Goal: Information Seeking & Learning: Learn about a topic

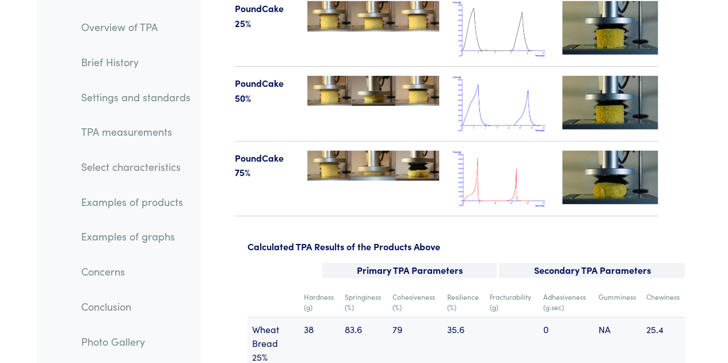
scroll to position [14817, 0]
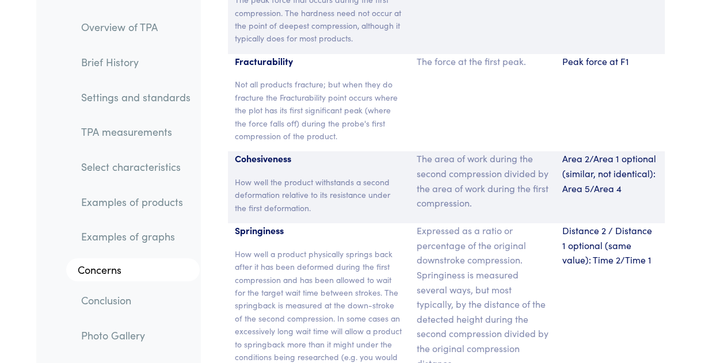
scroll to position [8699, 0]
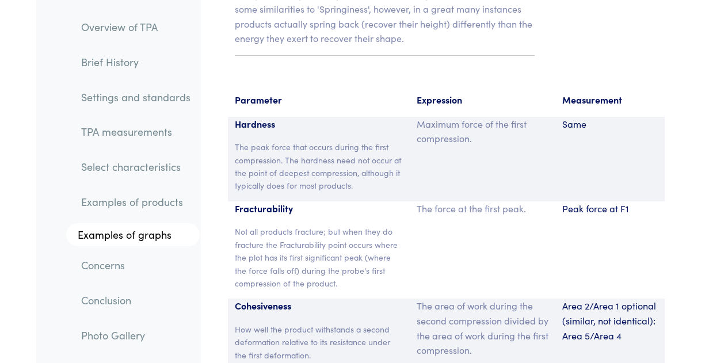
click at [504, 202] on div "The force at the first peak." at bounding box center [483, 251] width 146 height 98
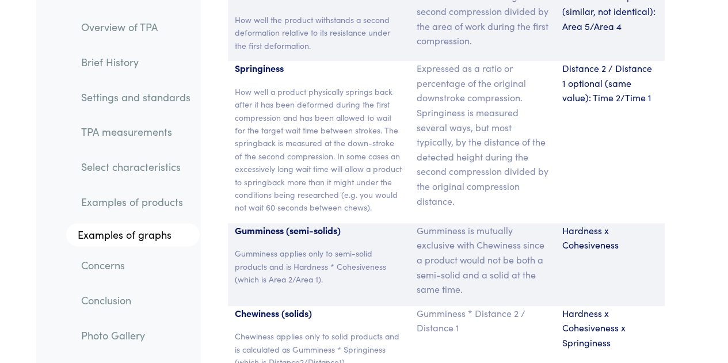
scroll to position [8874, 0]
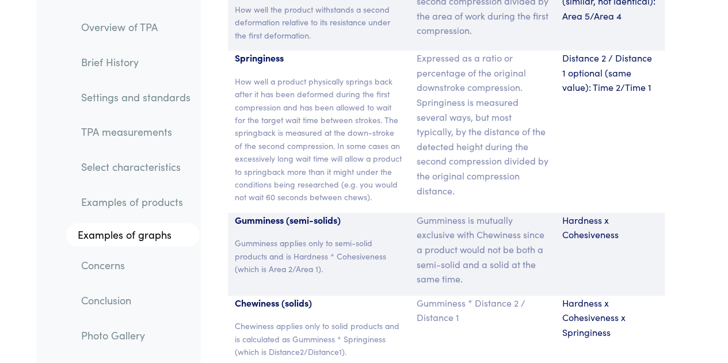
click at [540, 296] on div "Gumminess * Distance 2 / Distance 1" at bounding box center [483, 332] width 146 height 72
click at [519, 296] on p "Gumminess * Distance 2 / Distance 1" at bounding box center [483, 310] width 132 height 29
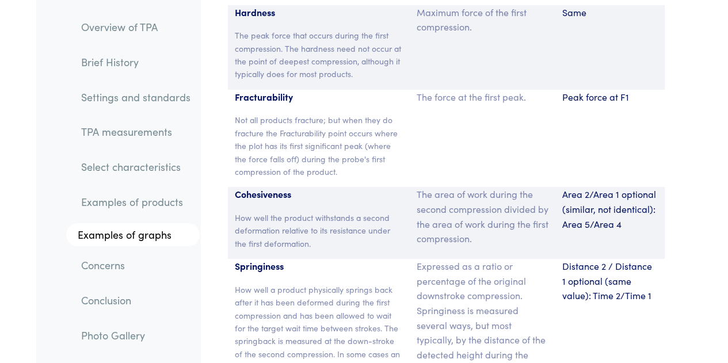
scroll to position [8662, 0]
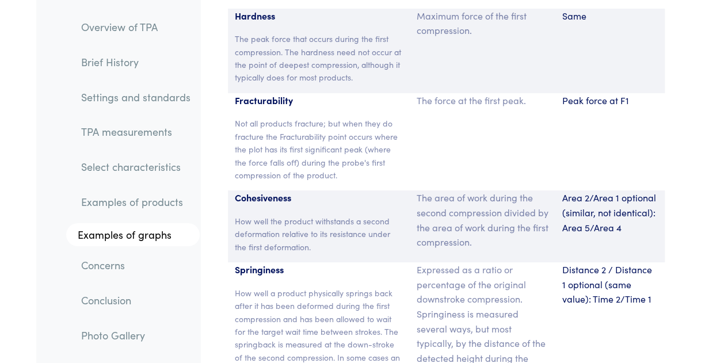
click at [518, 191] on p "The area of work during the second compression divided by the area of work duri…" at bounding box center [483, 220] width 132 height 59
click at [536, 263] on p "Expressed as a ratio or percentage of the original downstroke compression. Spri…" at bounding box center [483, 336] width 132 height 147
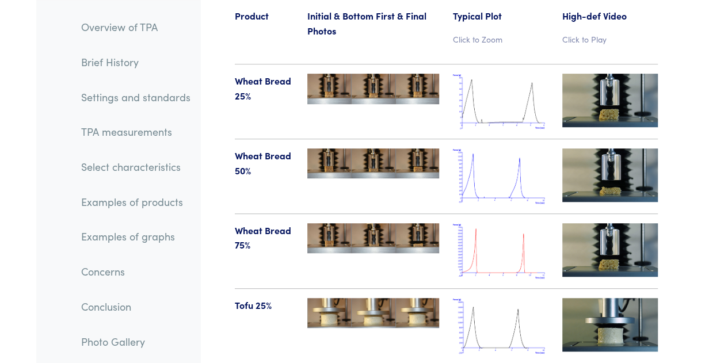
scroll to position [13278, 0]
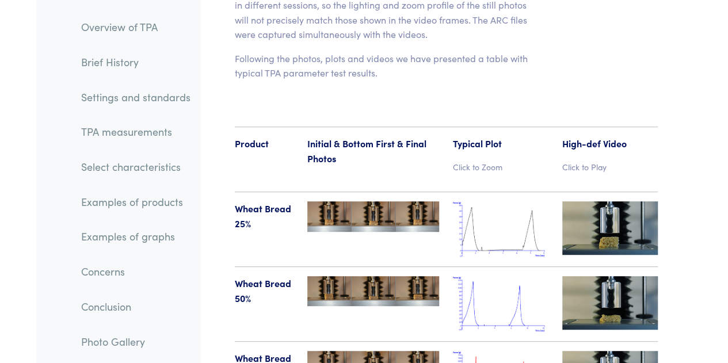
click at [504, 202] on img at bounding box center [501, 230] width 96 height 56
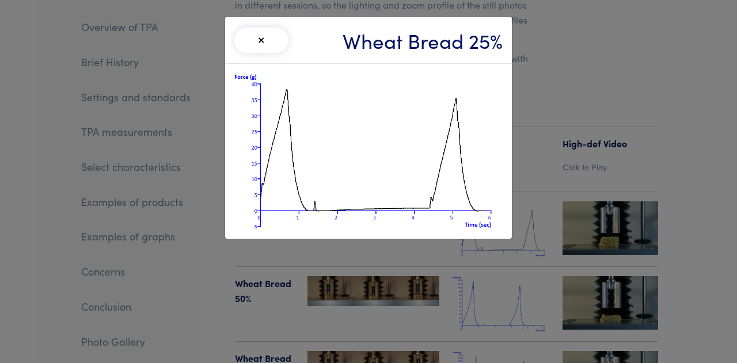
click at [533, 257] on div "× Wheat Bread 25%" at bounding box center [368, 181] width 737 height 363
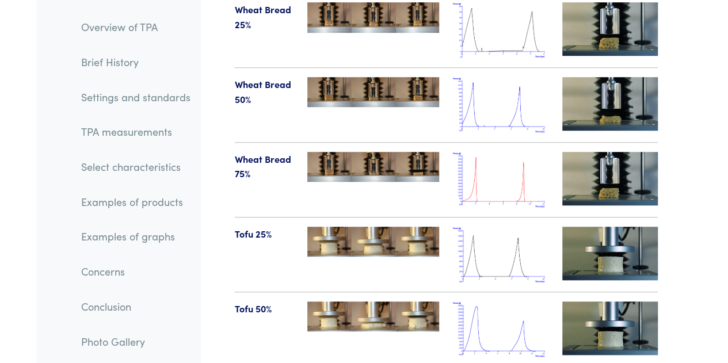
scroll to position [13477, 0]
click at [476, 227] on img at bounding box center [501, 255] width 96 height 56
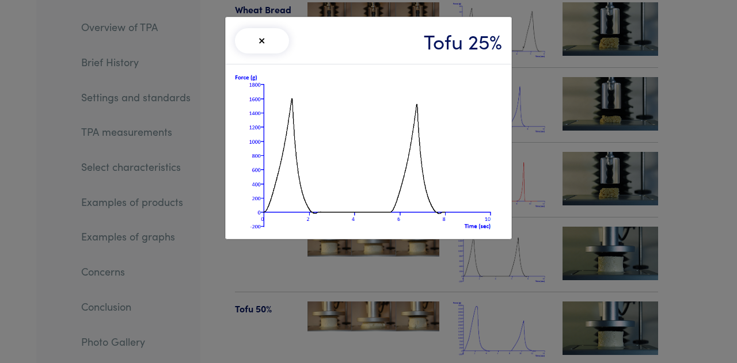
click at [540, 258] on div "× Tofu 25%" at bounding box center [368, 181] width 737 height 363
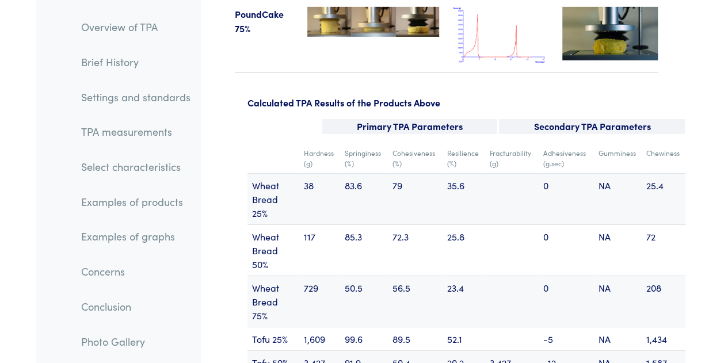
scroll to position [14989, 0]
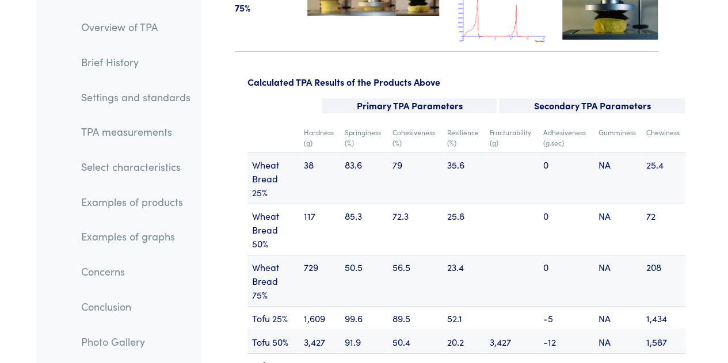
click at [491, 330] on td "3,427" at bounding box center [511, 342] width 53 height 24
click at [512, 255] on td at bounding box center [511, 280] width 53 height 51
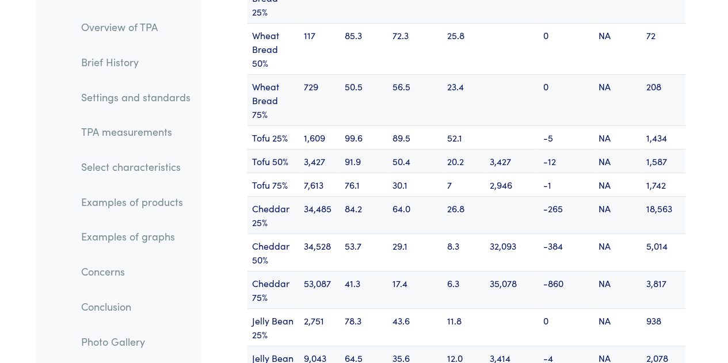
scroll to position [15276, 0]
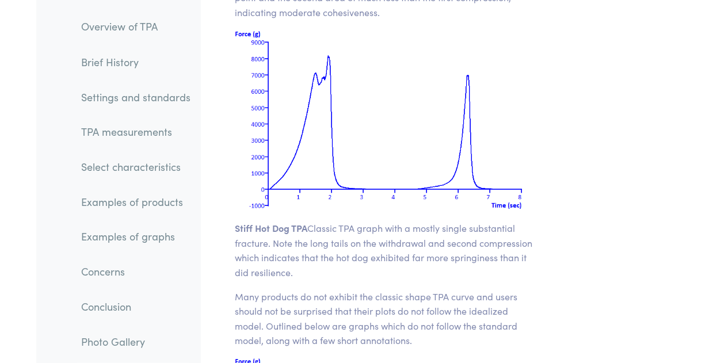
click at [418, 289] on p "Many products do not exhibit the classic shape TPA curve and users should not b…" at bounding box center [385, 318] width 300 height 59
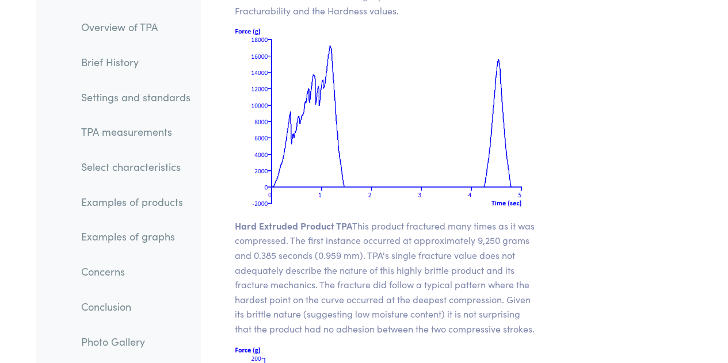
scroll to position [16917, 0]
click at [432, 231] on p "Hard Extruded Product TPA This product fractured many times as it was compresse…" at bounding box center [385, 279] width 300 height 118
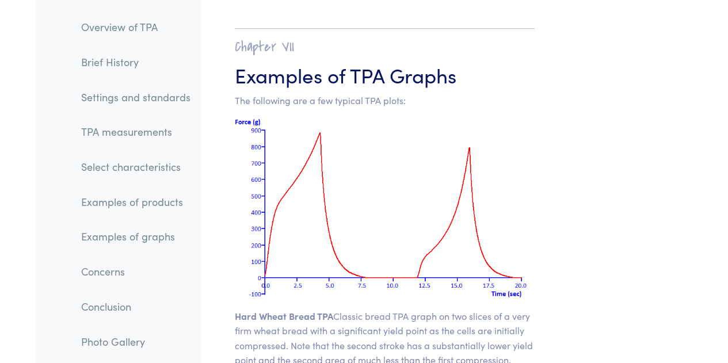
scroll to position [15967, 0]
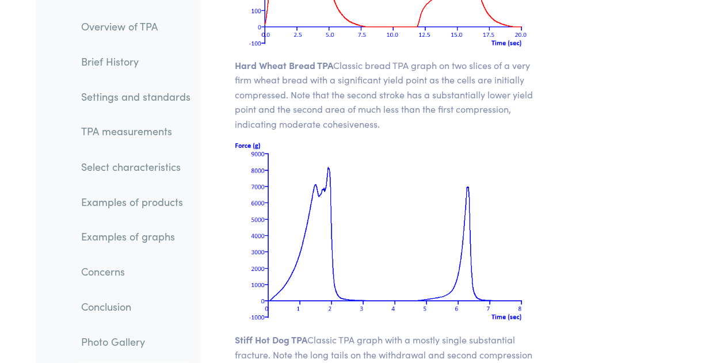
scroll to position [16219, 0]
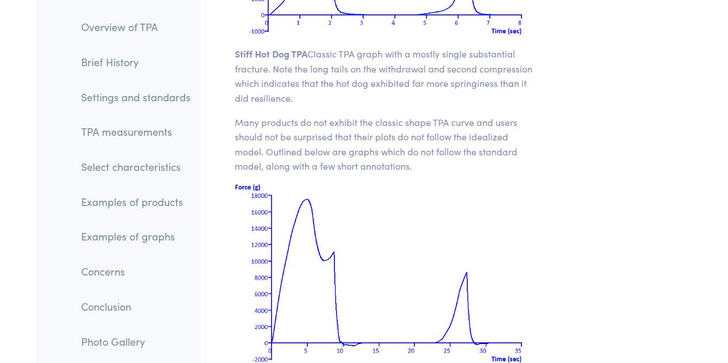
scroll to position [16501, 0]
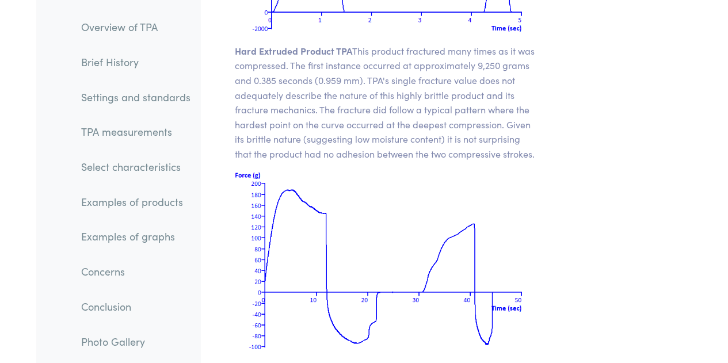
scroll to position [17119, 0]
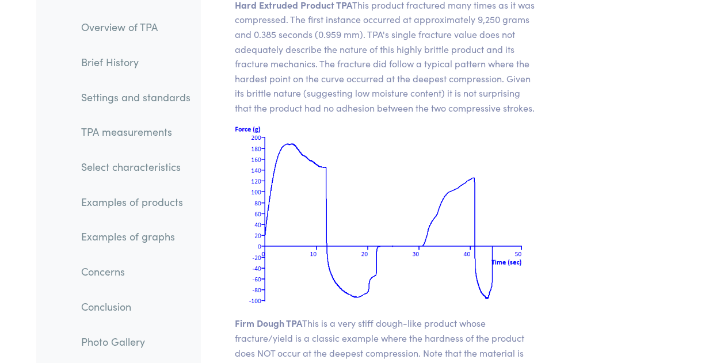
scroll to position [17174, 0]
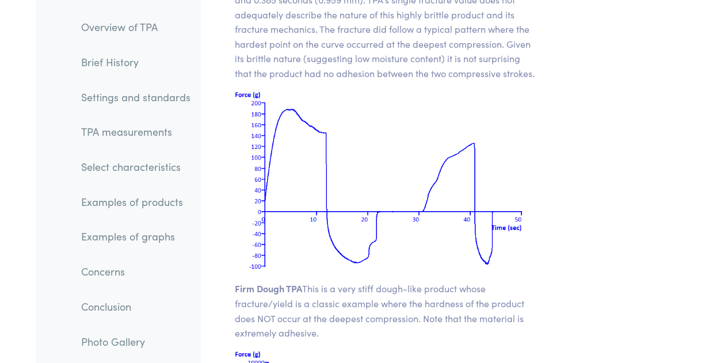
drag, startPoint x: 575, startPoint y: 230, endPoint x: 617, endPoint y: 249, distance: 46.4
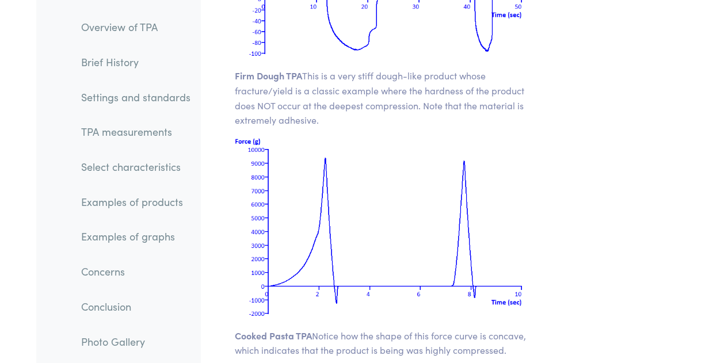
scroll to position [17388, 0]
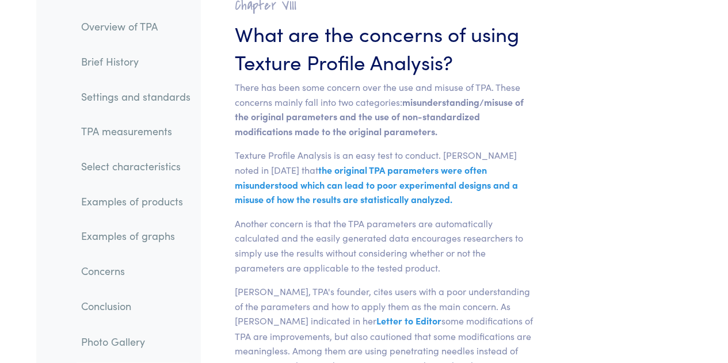
scroll to position [18240, 0]
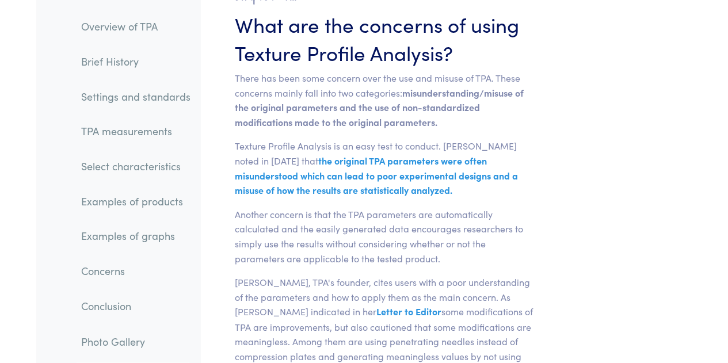
click at [500, 280] on p "[PERSON_NAME], TPA's founder, cites users with a poor understanding of the para…" at bounding box center [385, 363] width 300 height 177
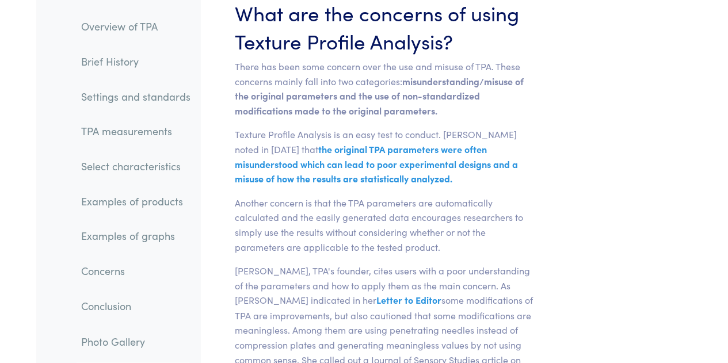
scroll to position [18256, 0]
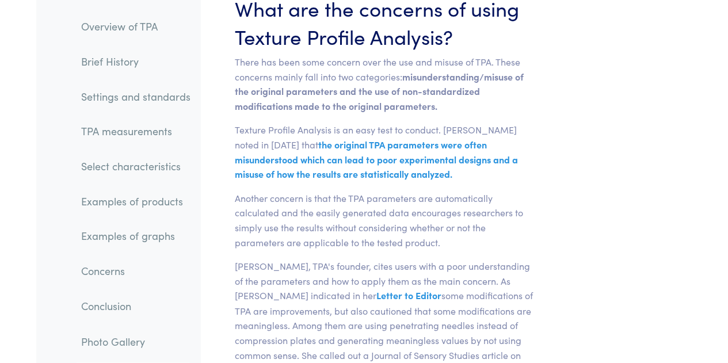
click at [483, 317] on p "[PERSON_NAME], TPA's founder, cites users with a poor understanding of the para…" at bounding box center [385, 347] width 300 height 177
drag, startPoint x: 474, startPoint y: 329, endPoint x: 471, endPoint y: 324, distance: 6.2
click at [471, 324] on p "[PERSON_NAME], TPA's founder, cites users with a poor understanding of the para…" at bounding box center [385, 347] width 300 height 177
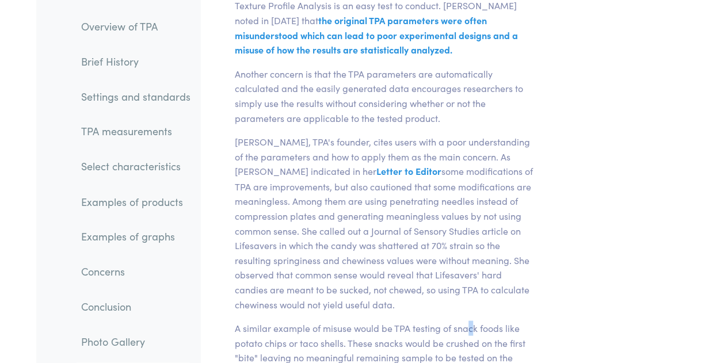
scroll to position [18385, 0]
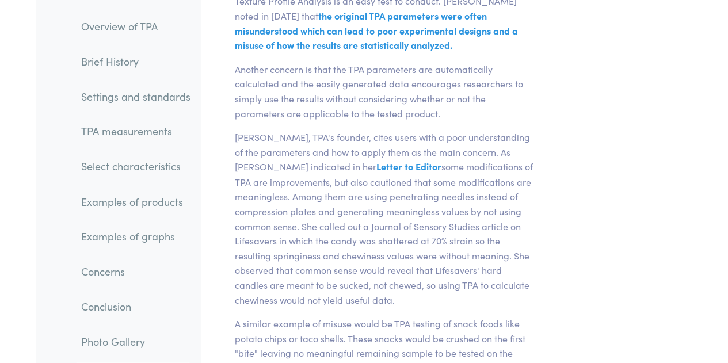
drag, startPoint x: 451, startPoint y: 335, endPoint x: 455, endPoint y: 347, distance: 13.1
drag, startPoint x: 448, startPoint y: 325, endPoint x: 433, endPoint y: 319, distance: 16.3
click at [433, 319] on p "A similar example of misuse would be TPA testing of snack foods like potato chi…" at bounding box center [385, 367] width 300 height 103
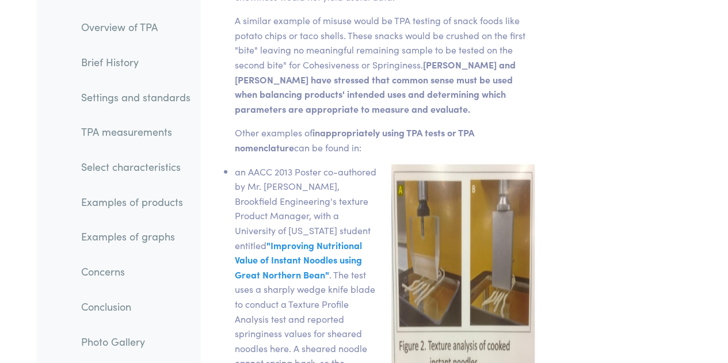
scroll to position [18687, 0]
click at [303, 166] on li "an AACC 2013 Poster co-authored by Mr. [PERSON_NAME], Brookfield Engineering's …" at bounding box center [306, 291] width 143 height 250
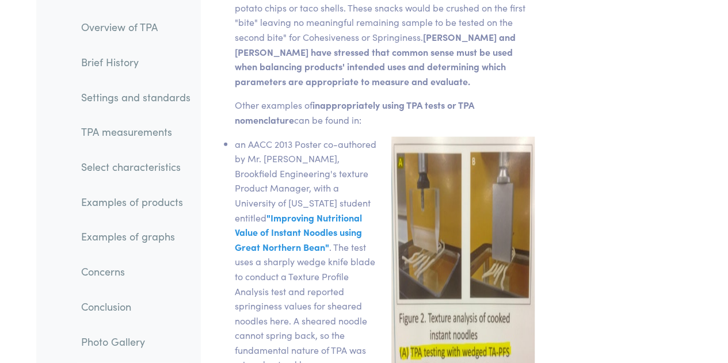
scroll to position [18723, 0]
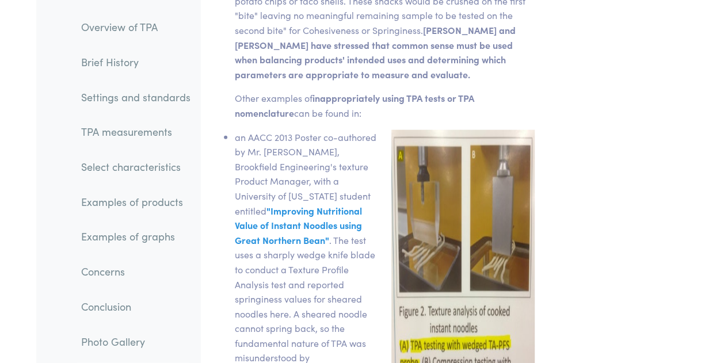
click at [306, 249] on li "an AACC 2013 Poster co-authored by Mr. [PERSON_NAME], Brookfield Engineering's …" at bounding box center [306, 255] width 143 height 250
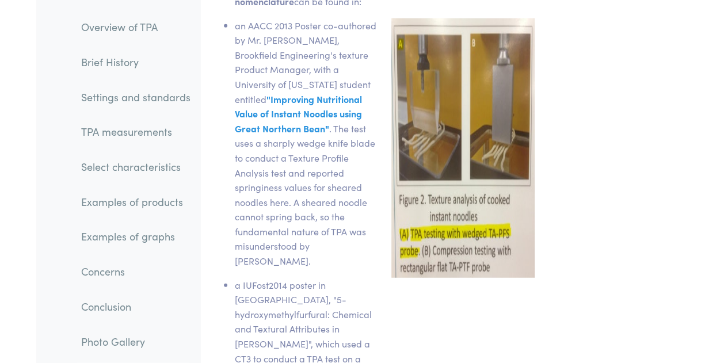
scroll to position [18840, 0]
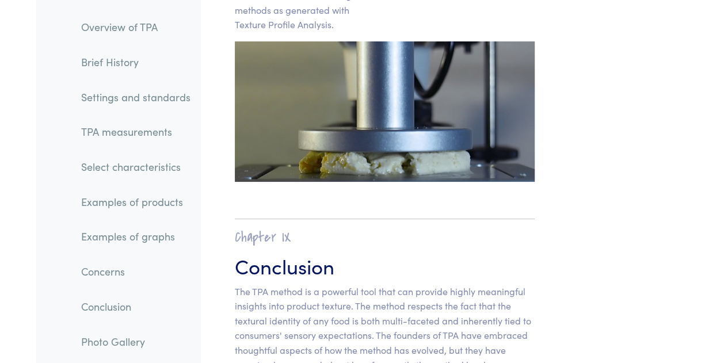
scroll to position [19688, 0]
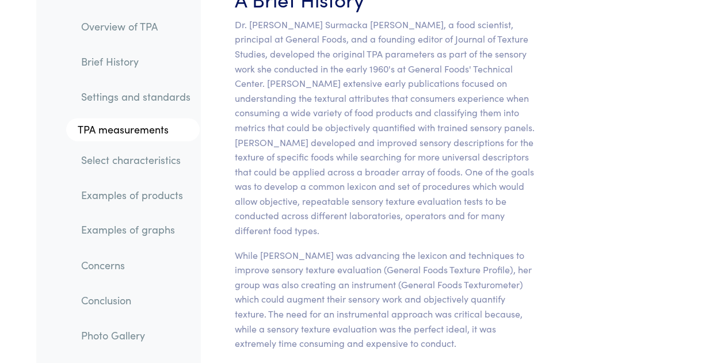
scroll to position [876, 0]
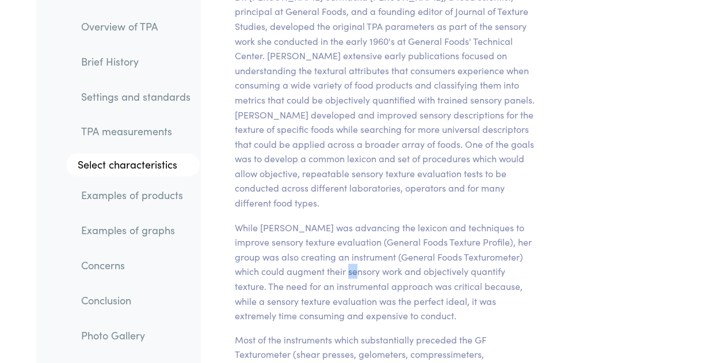
click at [350, 278] on p "While [PERSON_NAME] was advancing the lexicon and techniques to improve sensory…" at bounding box center [385, 271] width 300 height 103
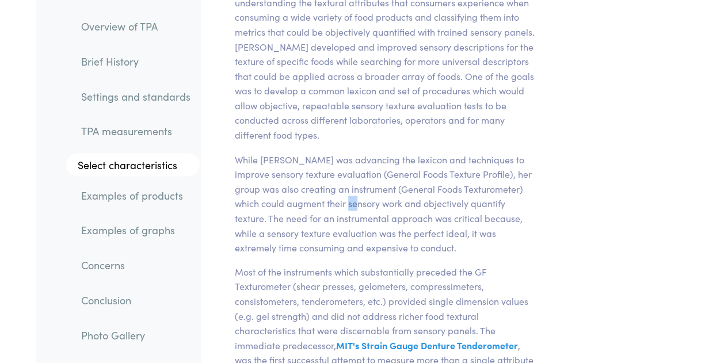
scroll to position [944, 0]
click at [370, 301] on p "Most of the instruments which substantially preceded the GF Texturometer (shear…" at bounding box center [385, 352] width 300 height 177
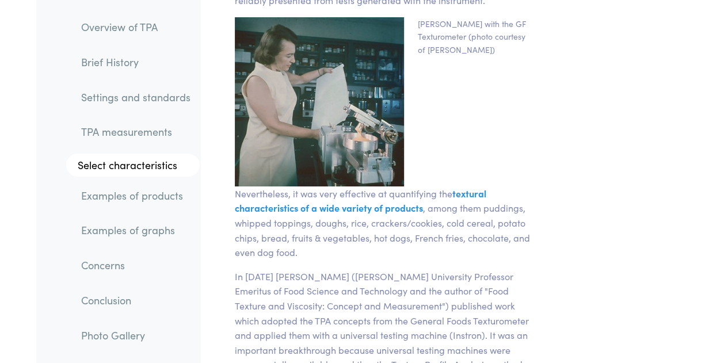
scroll to position [2174, 0]
